Goal: Information Seeking & Learning: Learn about a topic

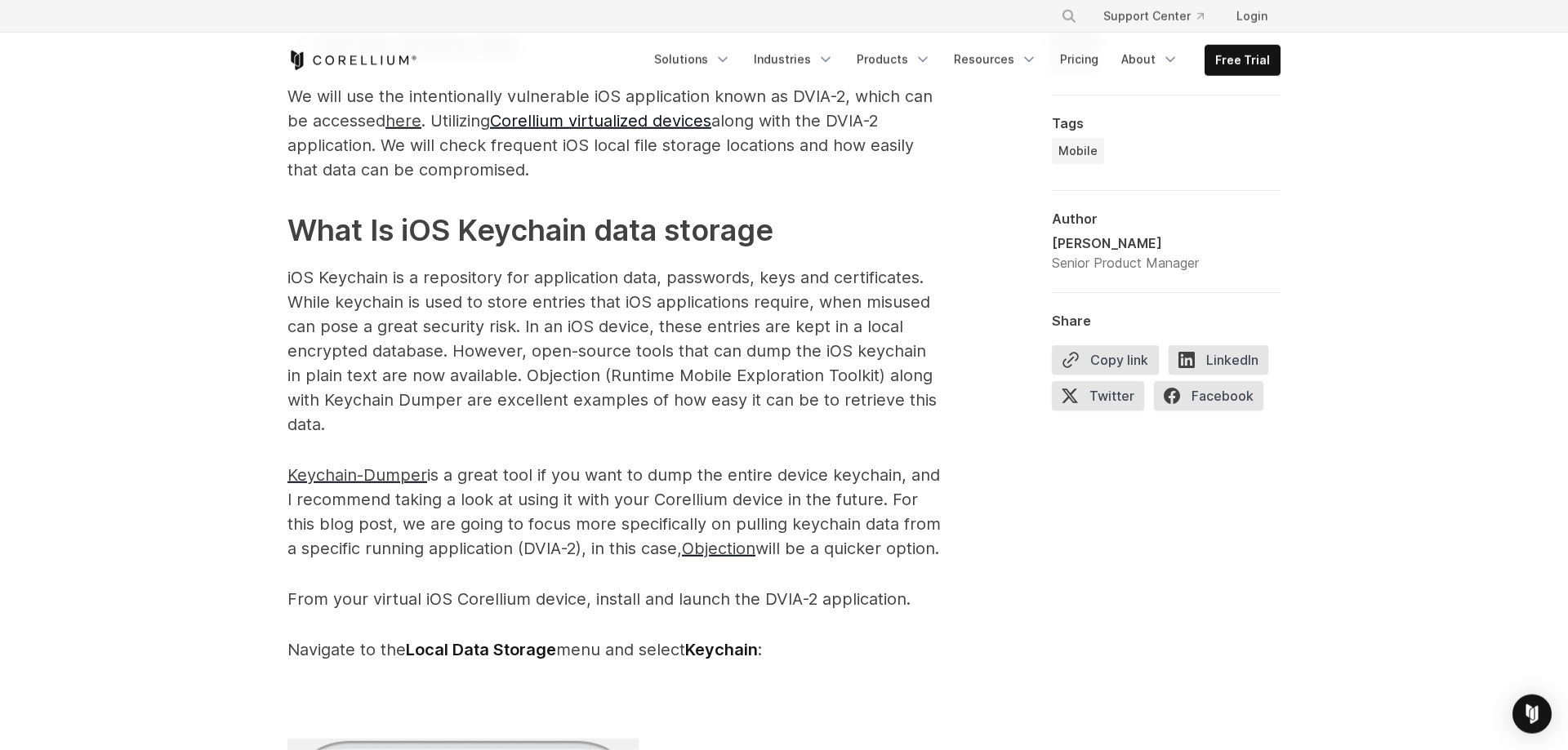
scroll to position [1582, 0]
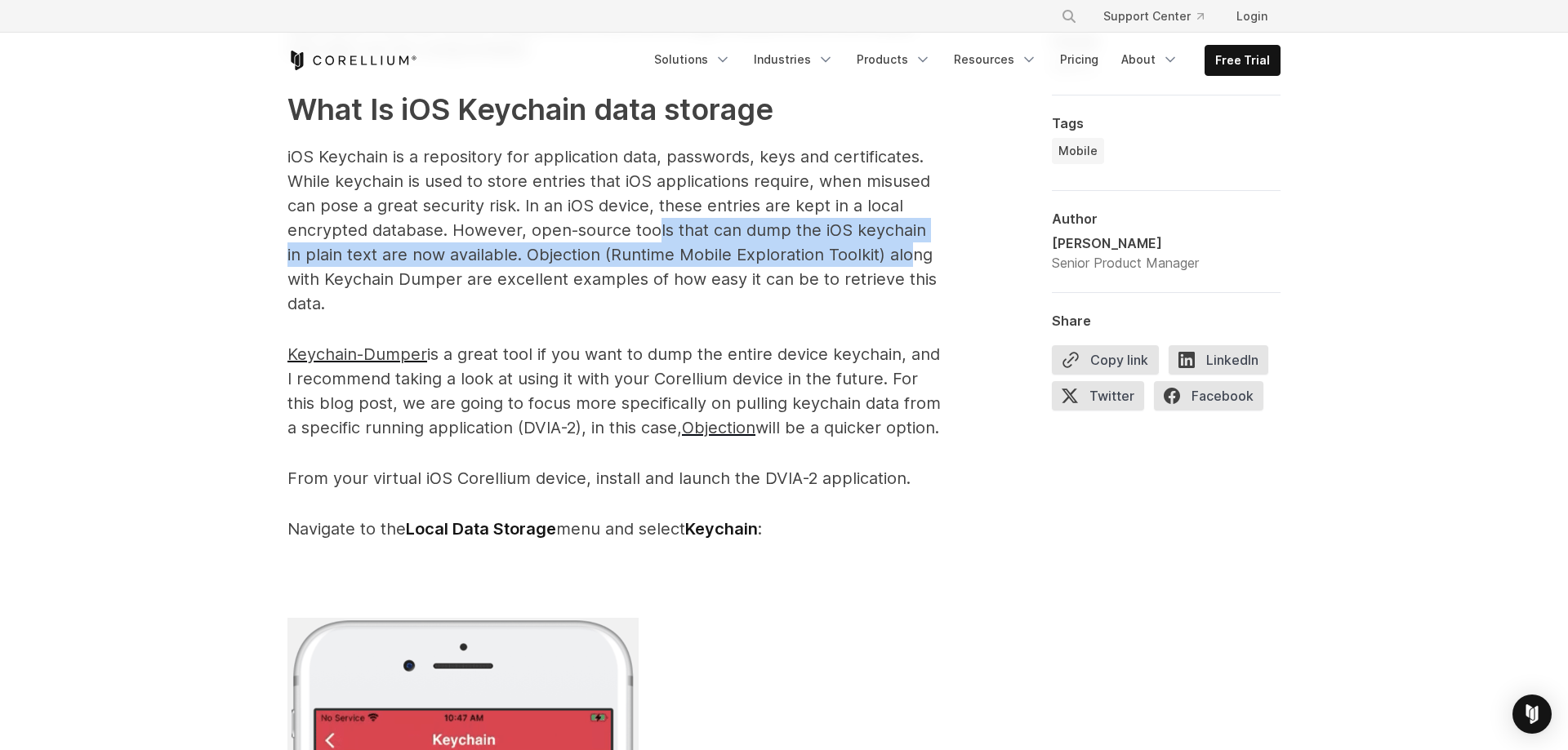
drag, startPoint x: 657, startPoint y: 228, endPoint x: 888, endPoint y: 265, distance: 233.9
click at [888, 265] on p "iOS Keychain is a repository for application data, passwords, keys and certific…" at bounding box center [613, 231] width 653 height 171
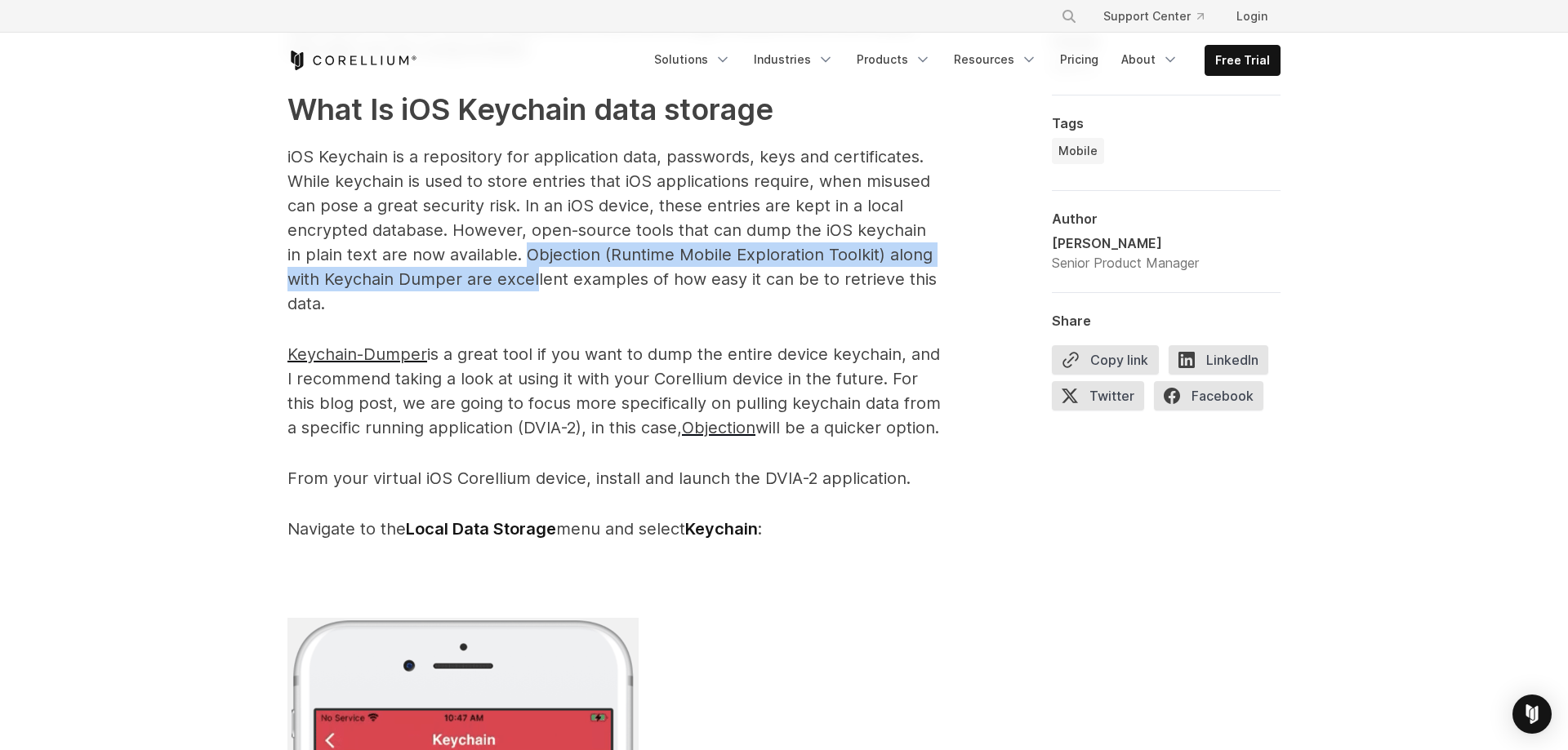
drag, startPoint x: 511, startPoint y: 261, endPoint x: 534, endPoint y: 284, distance: 32.5
click at [534, 284] on p "iOS Keychain is a repository for application data, passwords, keys and certific…" at bounding box center [613, 231] width 653 height 171
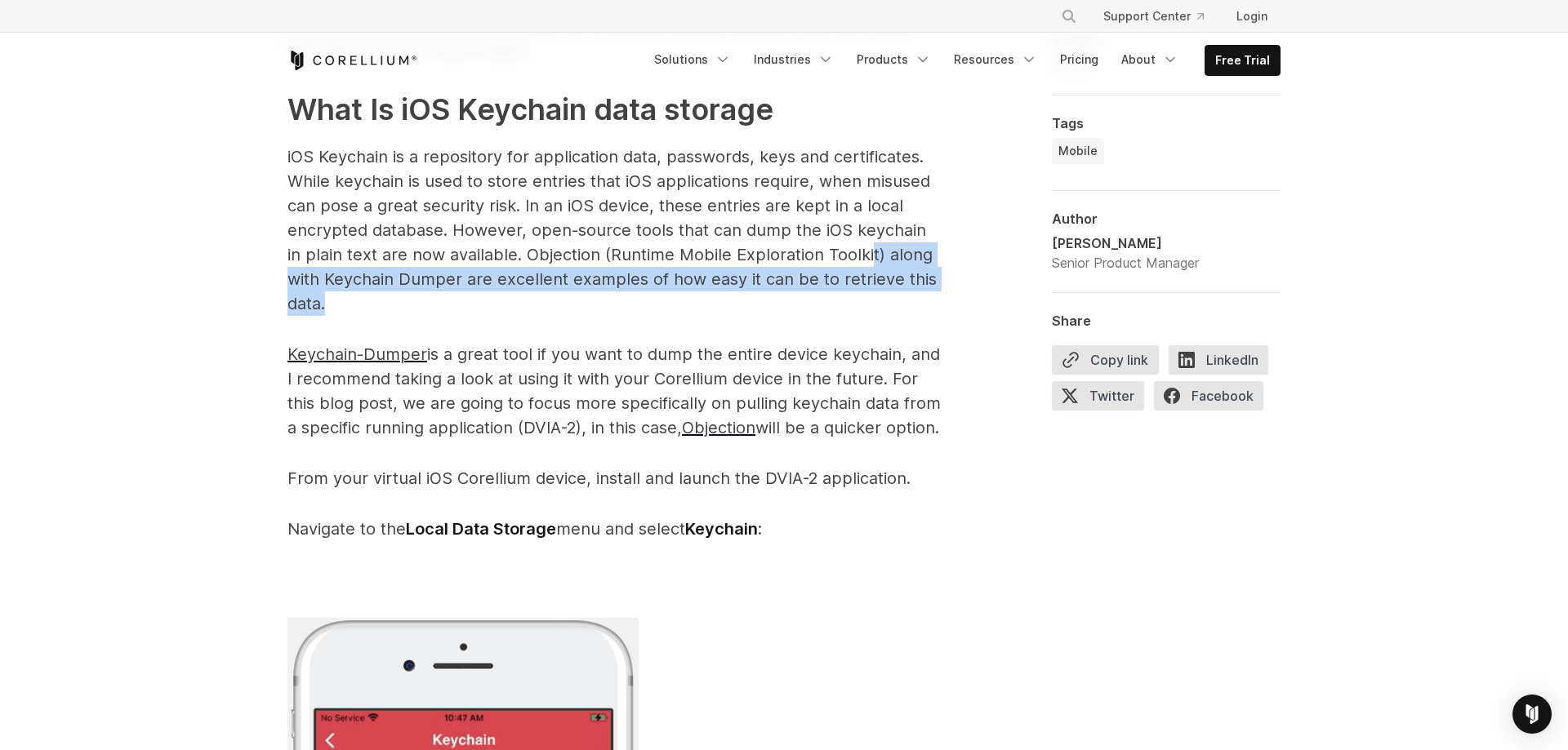
drag, startPoint x: 852, startPoint y: 260, endPoint x: 852, endPoint y: 306, distance: 46.0
click at [852, 306] on p "iOS Keychain is a repository for application data, passwords, keys and certific…" at bounding box center [613, 231] width 653 height 171
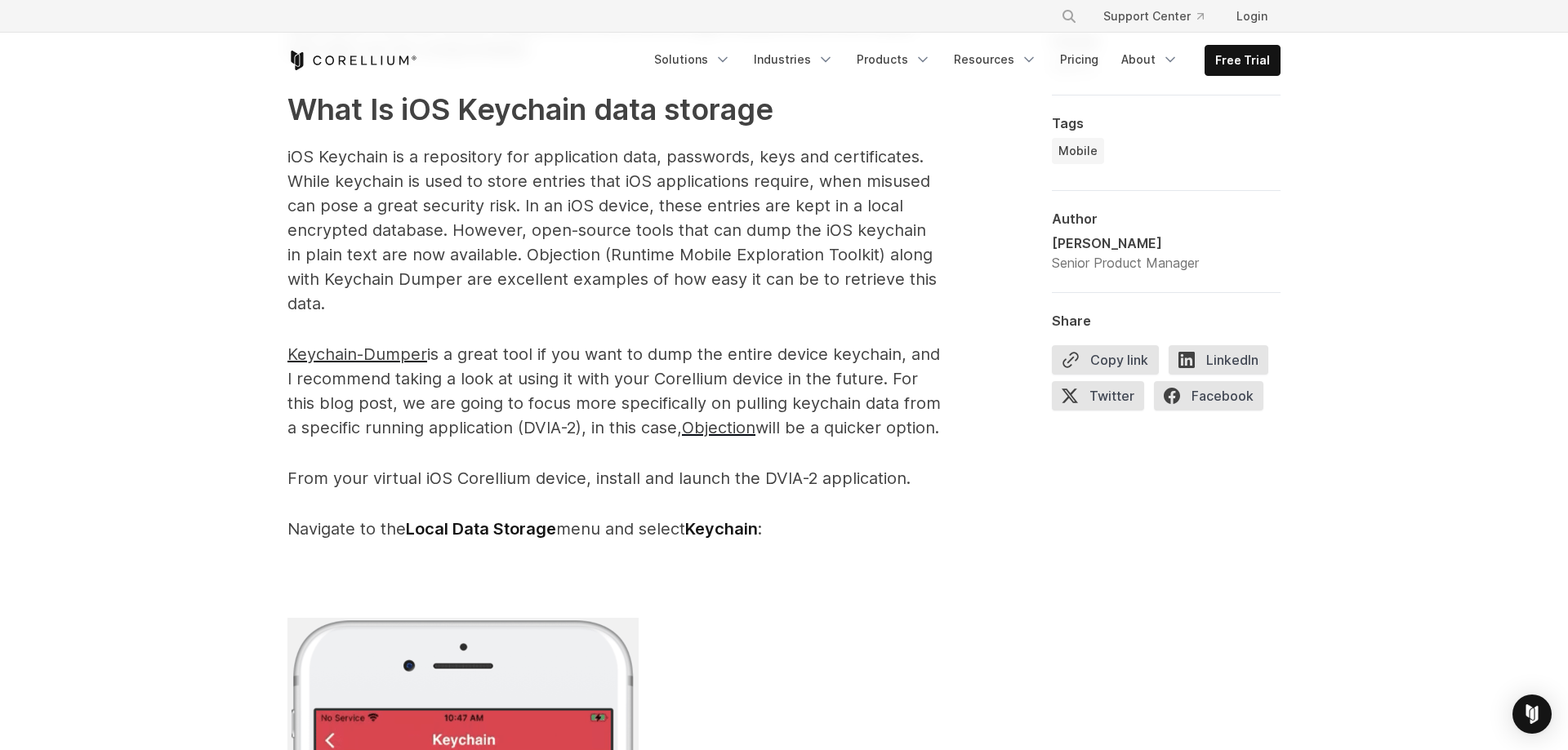
drag, startPoint x: 852, startPoint y: 306, endPoint x: 837, endPoint y: 315, distance: 17.5
click at [852, 307] on p "iOS Keychain is a repository for application data, passwords, keys and certific…" at bounding box center [613, 231] width 653 height 171
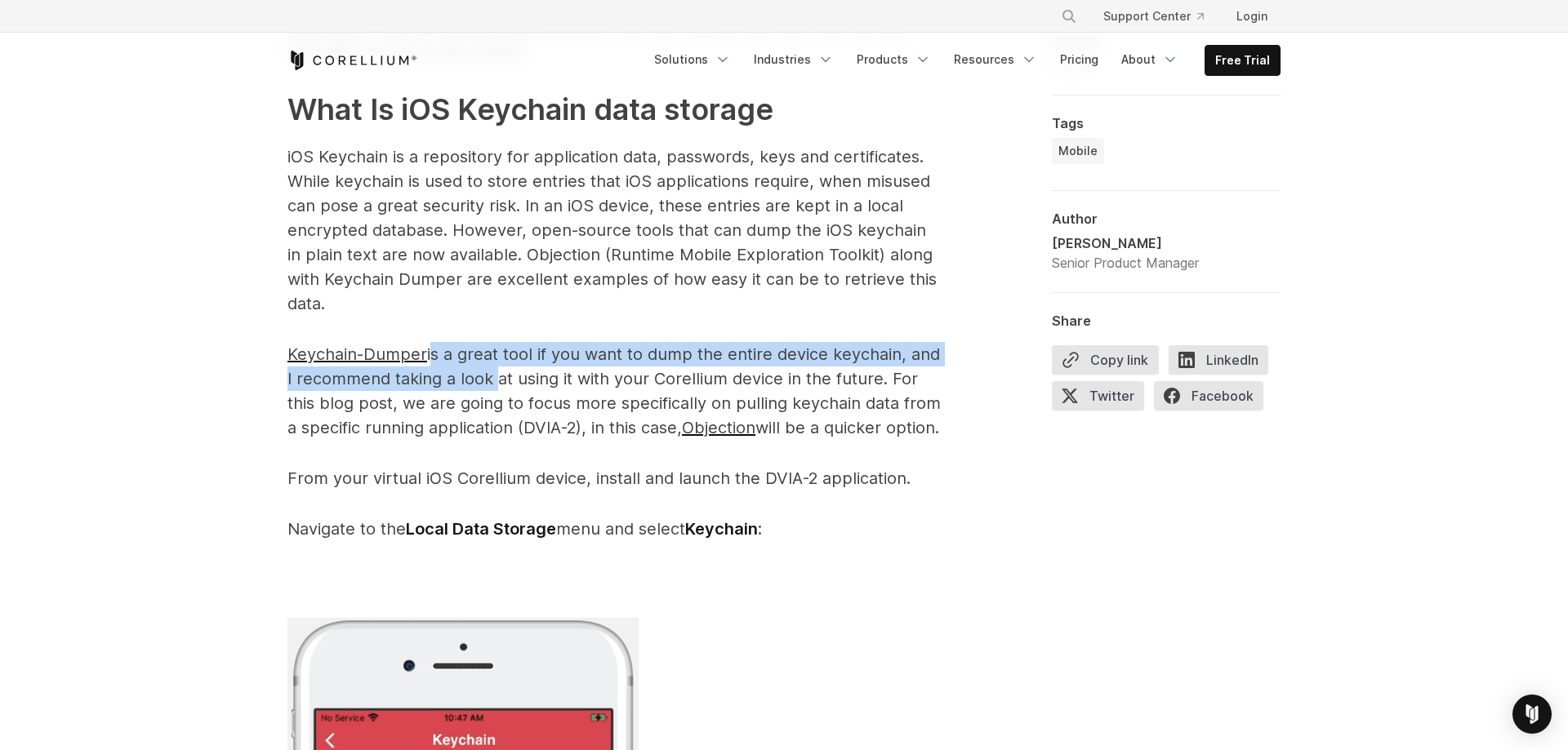
drag, startPoint x: 436, startPoint y: 353, endPoint x: 489, endPoint y: 389, distance: 64.1
click at [489, 389] on p "Keychain-Dumper is a great tool if you want to dump the entire device keychain,…" at bounding box center [613, 390] width 653 height 98
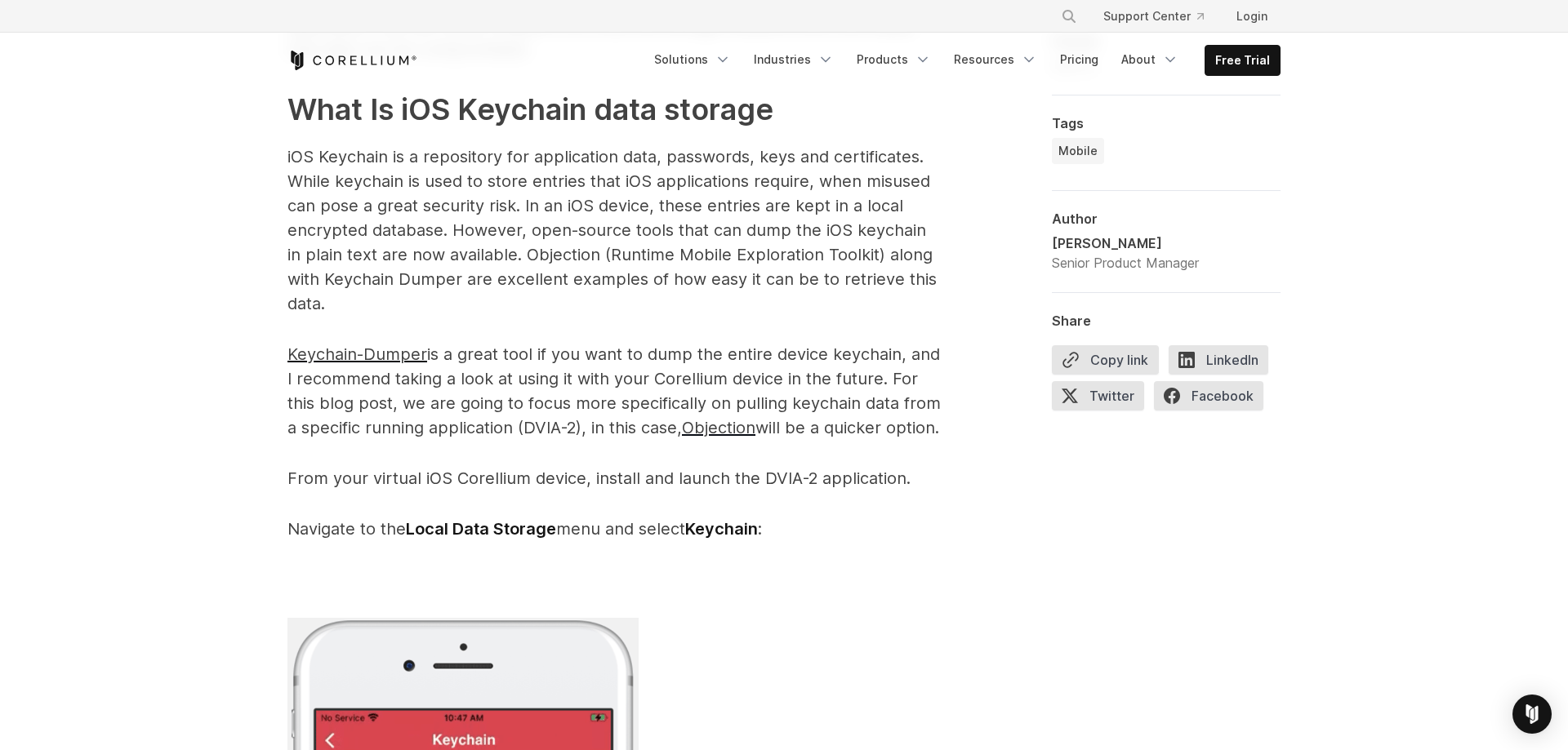
click at [562, 389] on p "Keychain-Dumper is a great tool if you want to dump the entire device keychain,…" at bounding box center [613, 390] width 653 height 98
drag, startPoint x: 294, startPoint y: 375, endPoint x: 586, endPoint y: 379, distance: 292.0
click at [586, 379] on p "Keychain-Dumper is a great tool if you want to dump the entire device keychain,…" at bounding box center [613, 390] width 653 height 98
drag, startPoint x: 572, startPoint y: 383, endPoint x: 787, endPoint y: 389, distance: 215.1
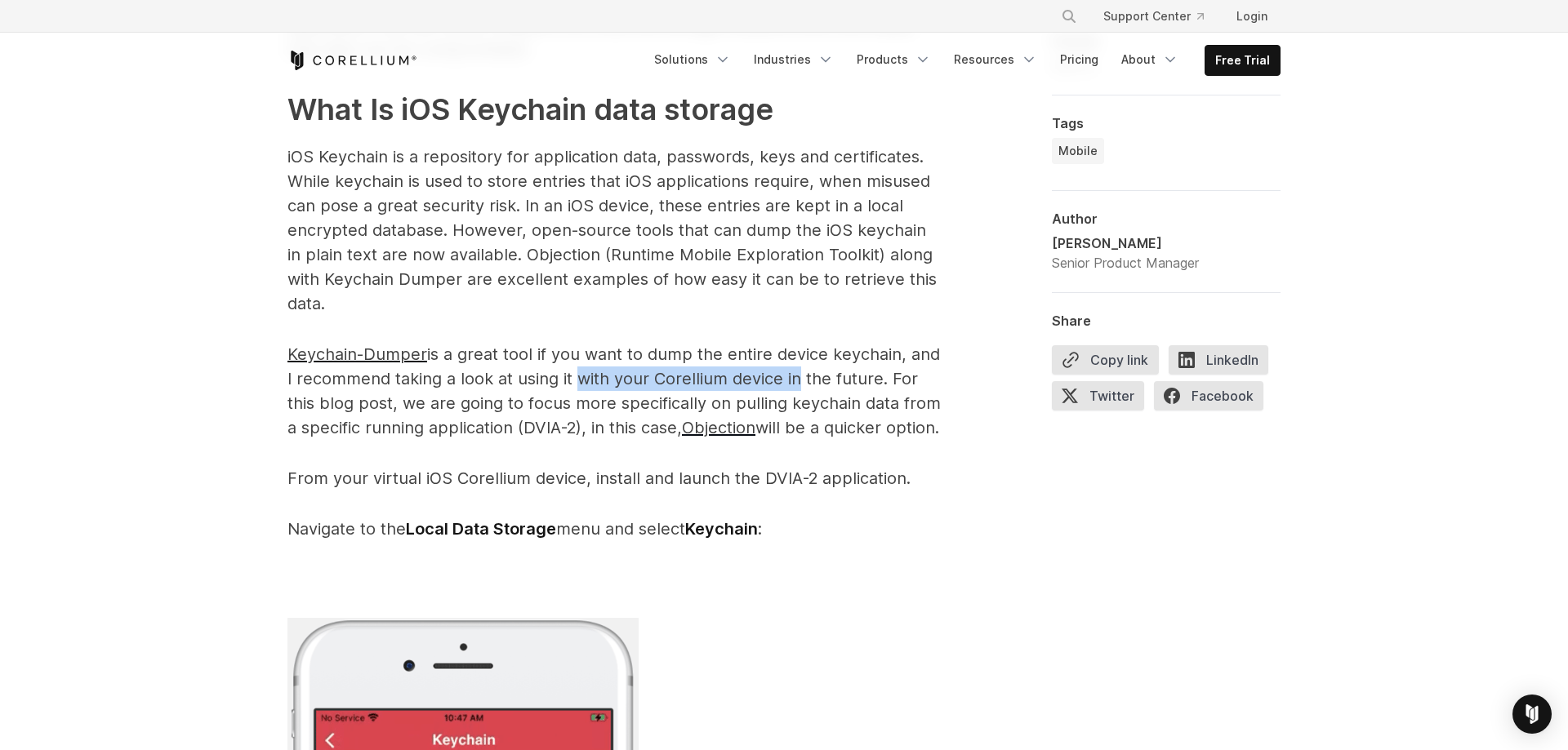
click at [787, 389] on p "Keychain-Dumper is a great tool if you want to dump the entire device keychain,…" at bounding box center [613, 390] width 653 height 98
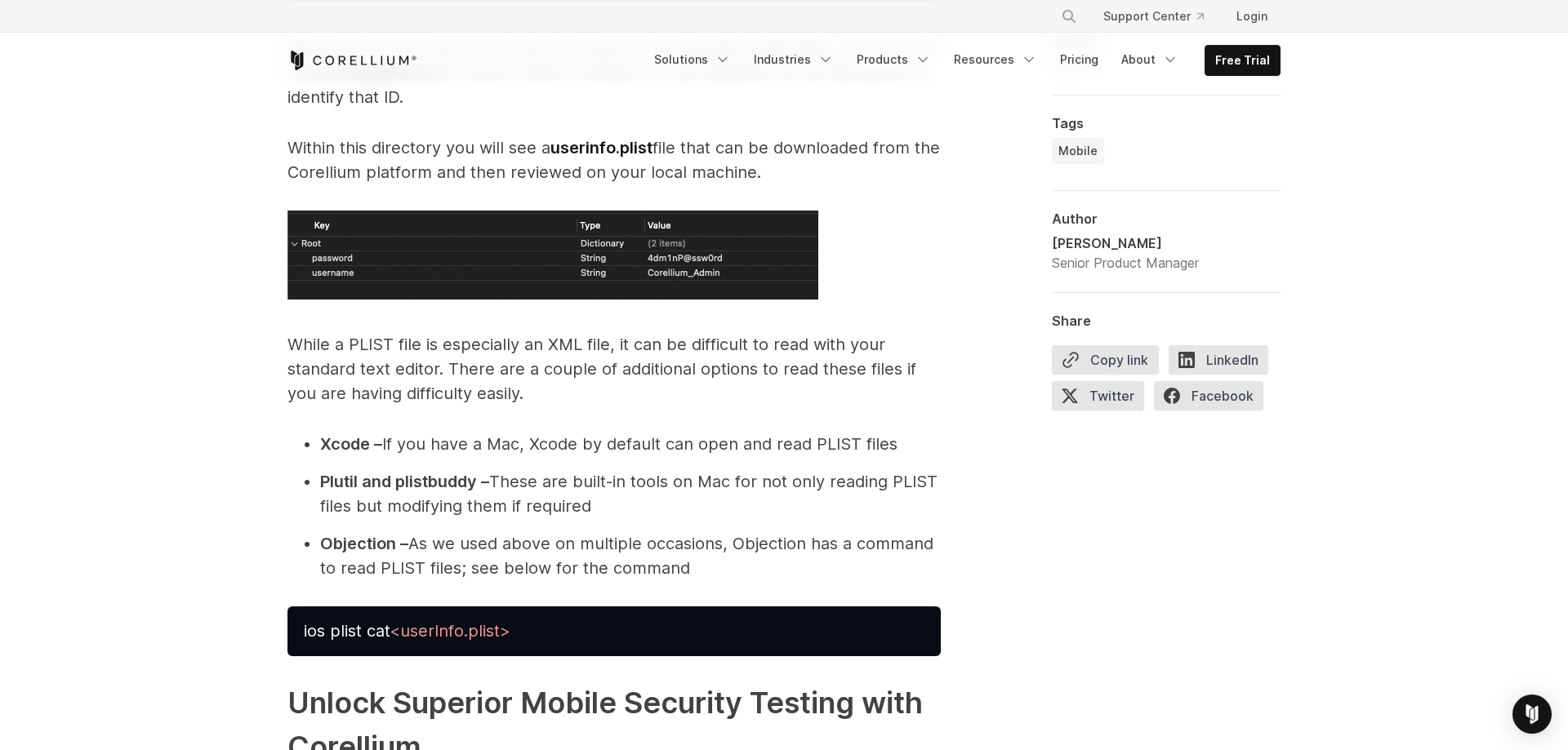
scroll to position [9745, 0]
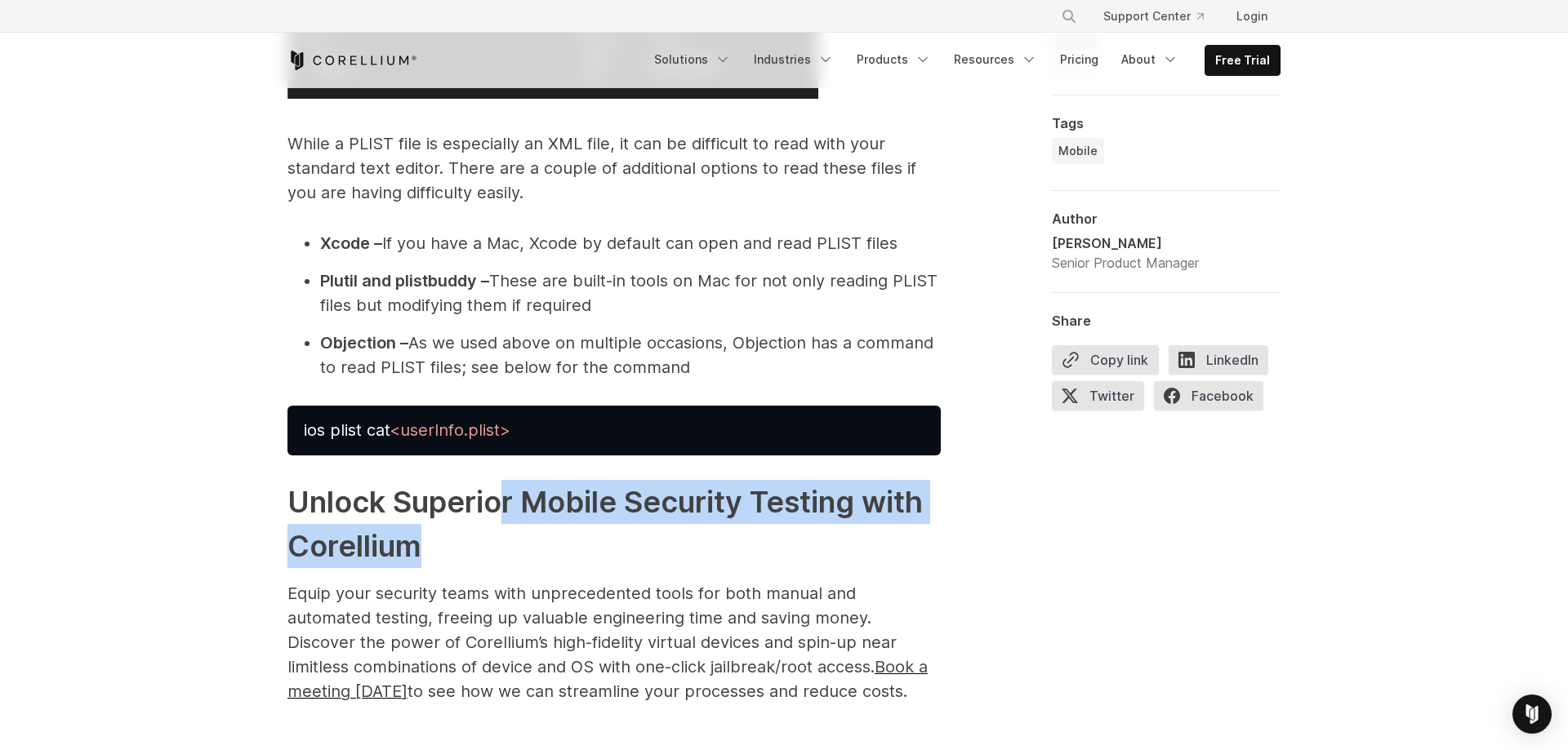
drag, startPoint x: 495, startPoint y: 527, endPoint x: 509, endPoint y: 576, distance: 51.0
click at [509, 568] on h2 "Unlock Superior Mobile Security Testing with Corellium" at bounding box center [613, 525] width 653 height 88
